Goal: Navigation & Orientation: Find specific page/section

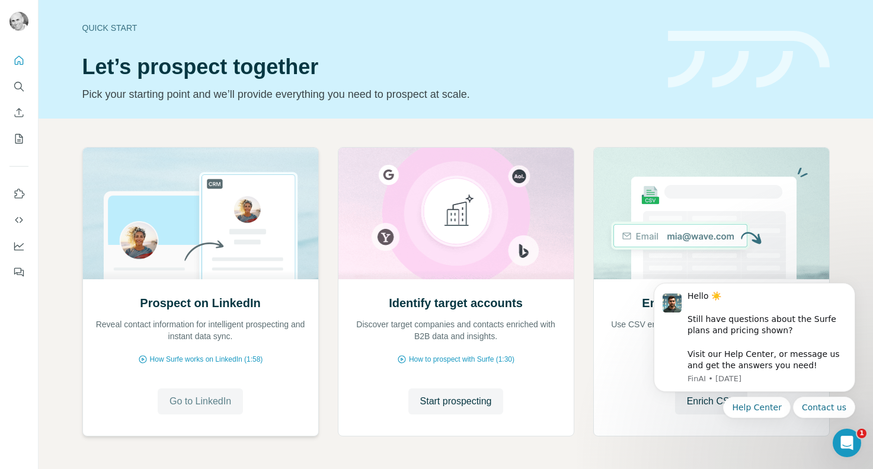
click at [200, 400] on span "Go to LinkedIn" at bounding box center [201, 401] width 62 height 14
click at [21, 65] on icon "Quick start" at bounding box center [19, 60] width 9 height 9
click at [21, 62] on icon "Quick start" at bounding box center [19, 61] width 12 height 12
click at [17, 140] on icon "My lists" at bounding box center [19, 139] width 12 height 12
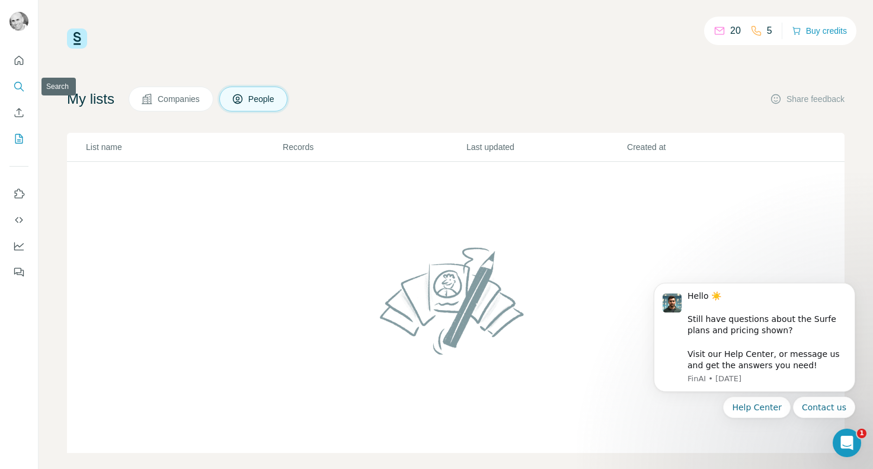
click at [16, 87] on icon "Search" at bounding box center [19, 87] width 12 height 12
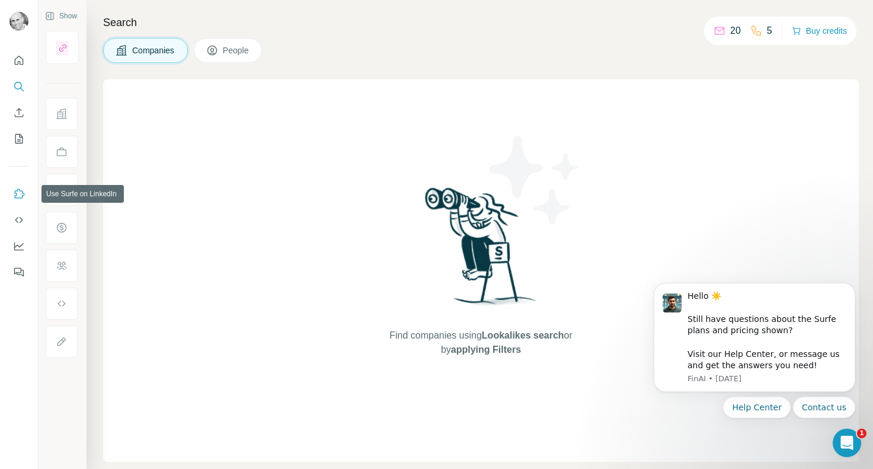
click at [20, 199] on icon "Use Surfe on LinkedIn" at bounding box center [19, 194] width 12 height 12
click at [23, 248] on icon "Dashboard" at bounding box center [19, 246] width 12 height 12
